Goal: Transaction & Acquisition: Purchase product/service

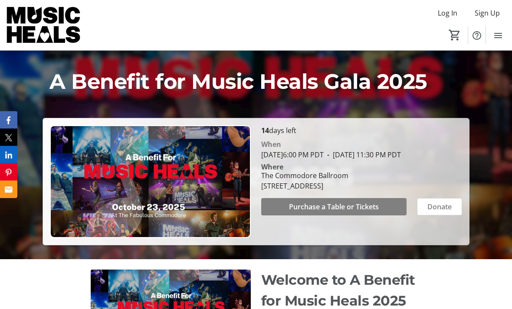
scroll to position [94, 0]
click at [337, 212] on span "Purchase a Table or Tickets" at bounding box center [334, 207] width 90 height 10
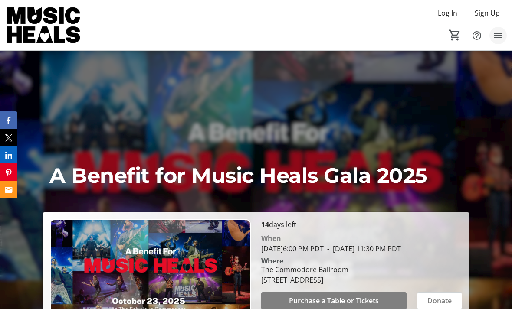
click at [491, 39] on span "Menu" at bounding box center [498, 35] width 17 height 17
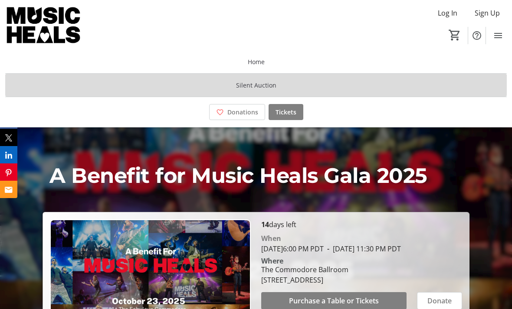
click at [260, 82] on span "Silent Auction" at bounding box center [256, 85] width 40 height 9
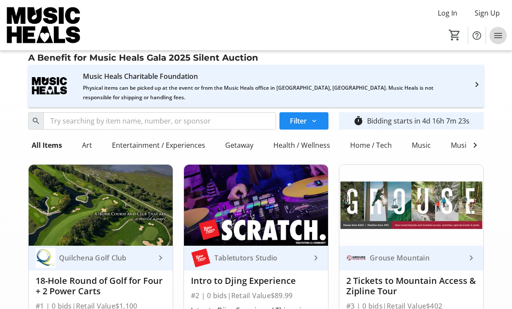
click at [499, 37] on mat-icon "Menu" at bounding box center [498, 35] width 10 height 10
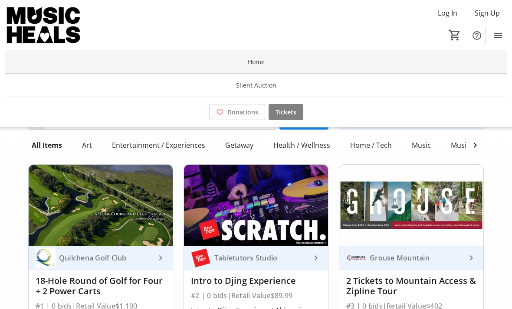
click at [316, 65] on span at bounding box center [256, 62] width 502 height 21
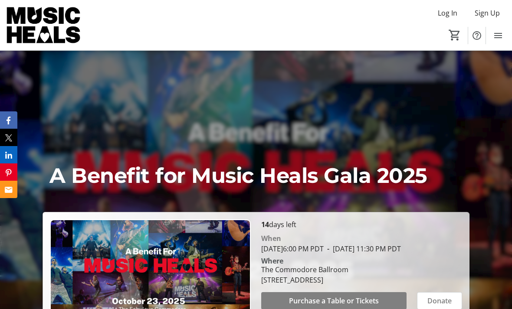
click at [8, 36] on img at bounding box center [43, 24] width 77 height 43
click at [46, 31] on img at bounding box center [43, 24] width 77 height 43
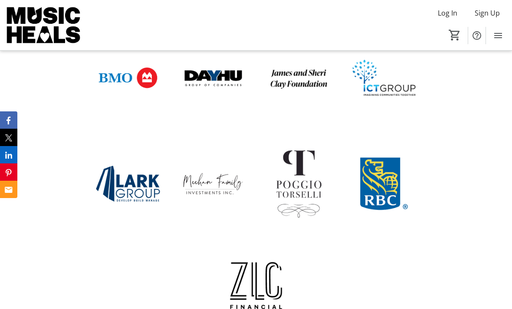
scroll to position [539, 0]
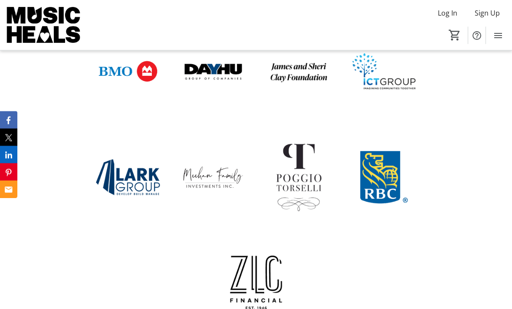
click at [221, 96] on img at bounding box center [213, 71] width 75 height 75
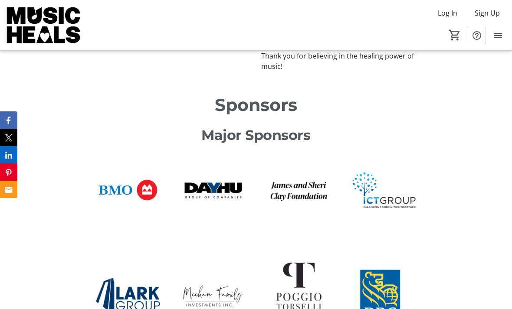
scroll to position [351, 0]
